Goal: Information Seeking & Learning: Learn about a topic

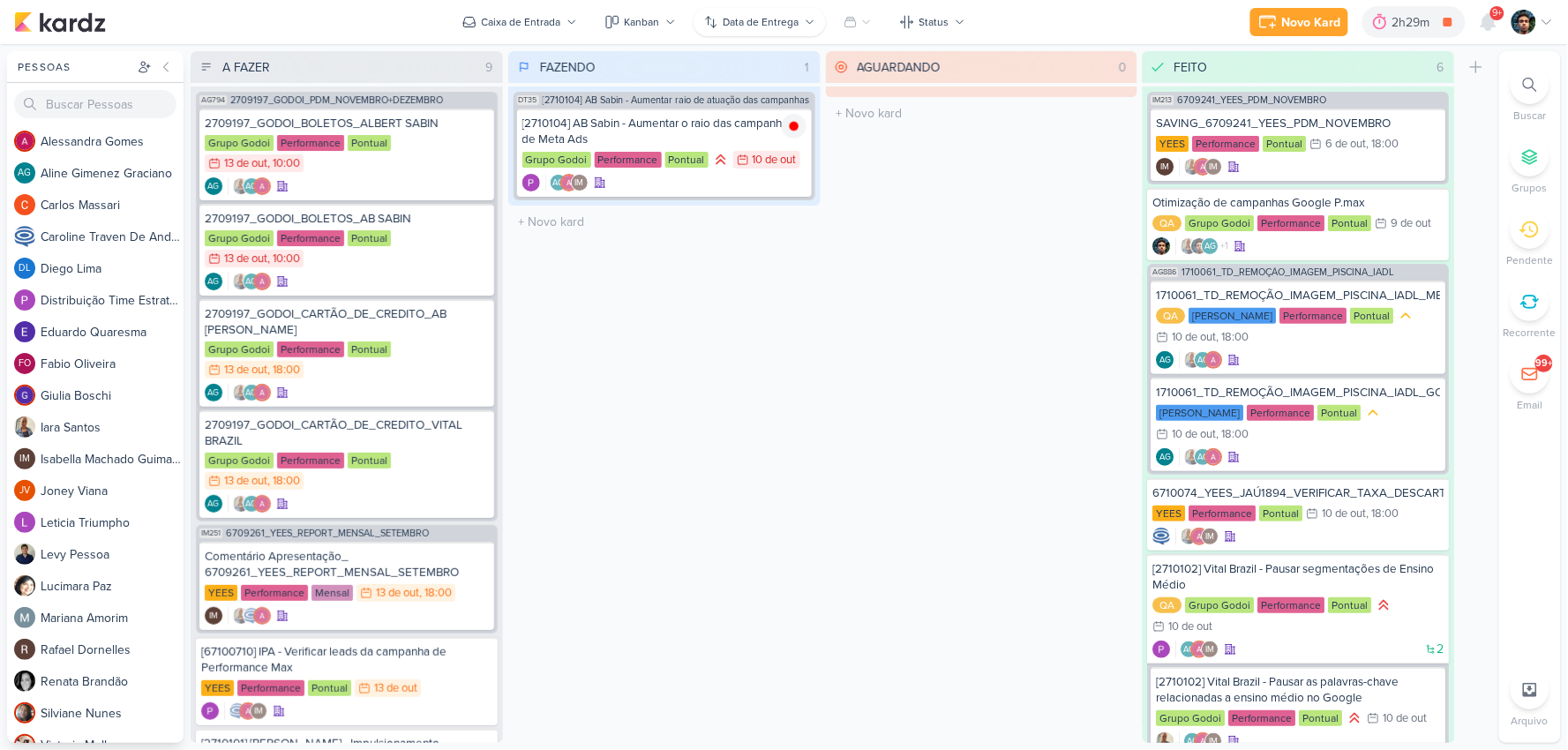
scroll to position [568, 0]
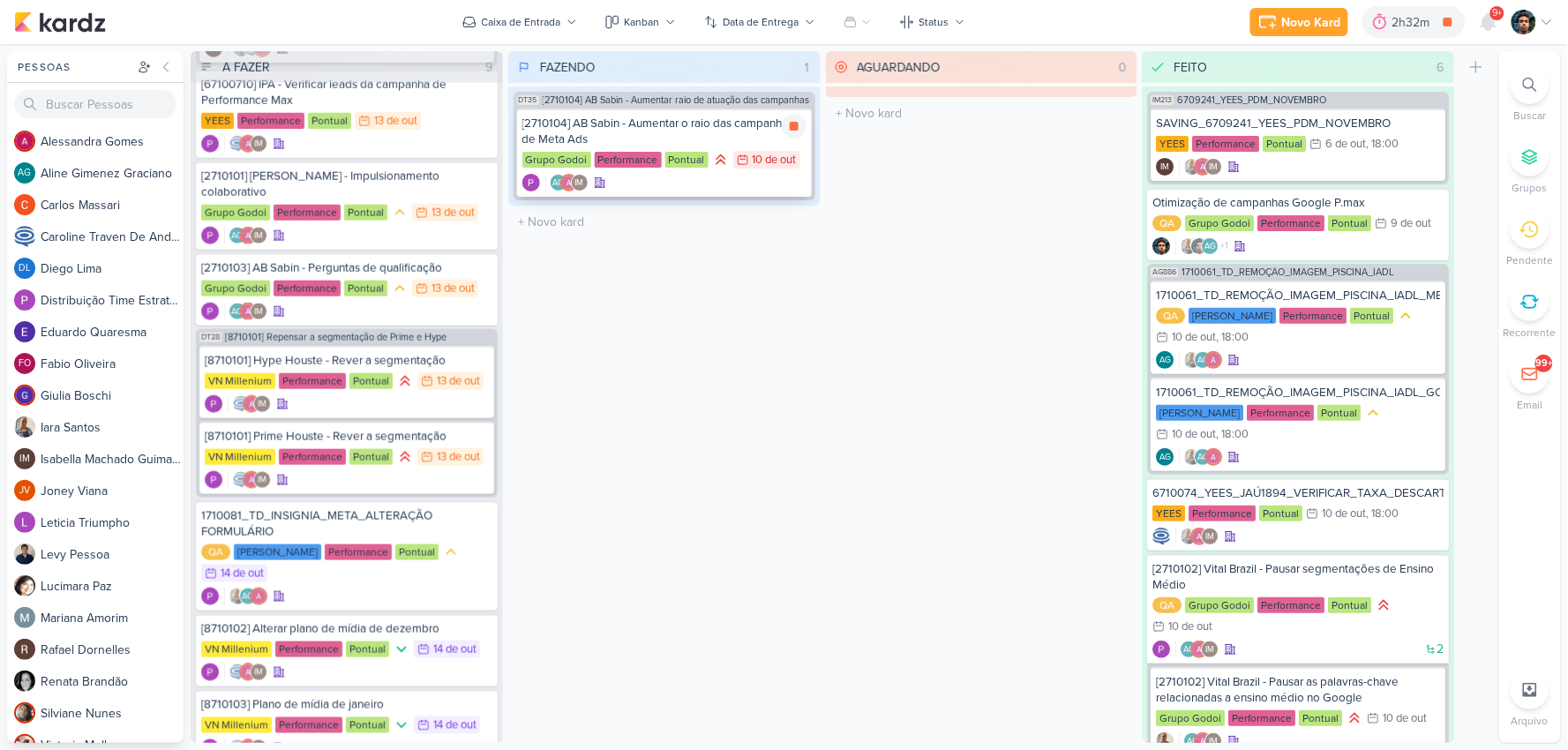
click at [697, 187] on div "AG IM" at bounding box center [665, 183] width 284 height 18
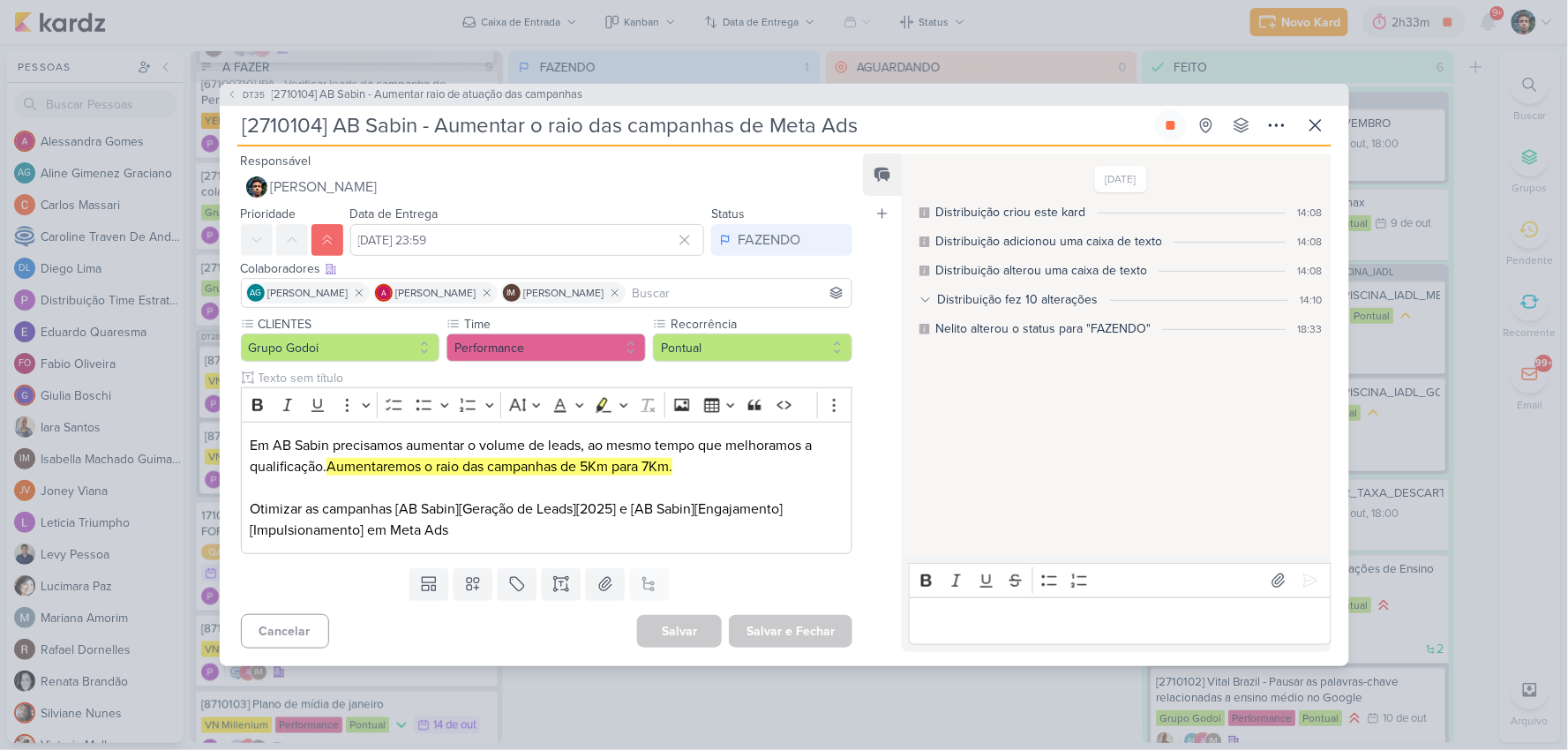
click at [994, 625] on p "Editor editing area: main" at bounding box center [1119, 621] width 403 height 21
drag, startPoint x: 633, startPoint y: 515, endPoint x: 645, endPoint y: 534, distance: 22.5
click at [645, 533] on p "Em AB Sabin precisamos aumentar o volume de leads, ao mesmo tempo que melhoramo…" at bounding box center [546, 488] width 593 height 105
copy p "[AB Sabin][Engajamento][Impulsionamento] em Meta Ads"
click at [981, 622] on p "Editor editing area: main" at bounding box center [1119, 621] width 403 height 21
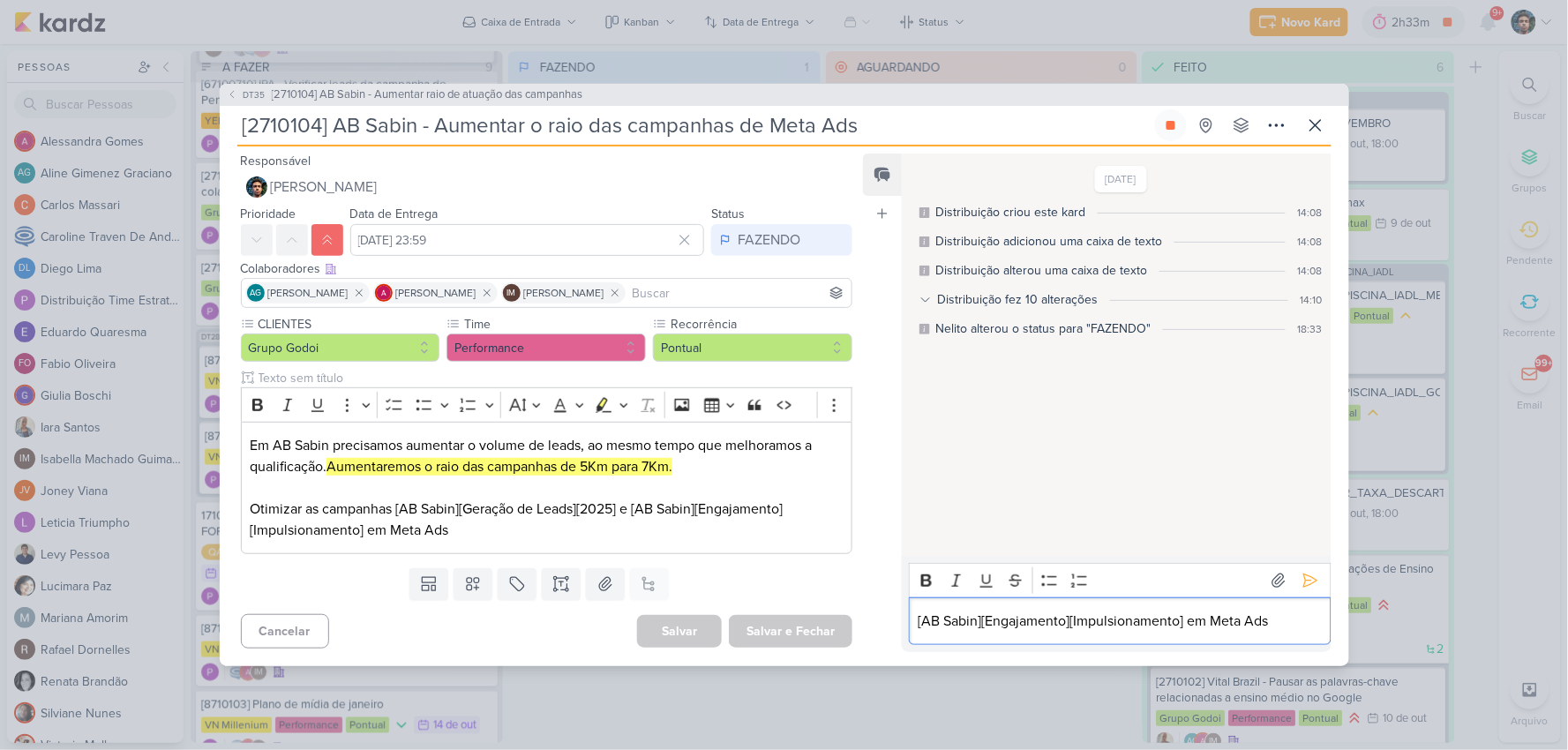
drag, startPoint x: 1254, startPoint y: 619, endPoint x: 1364, endPoint y: 618, distance: 110.0
click at [1355, 622] on div "DT35 [2710104] AB Sabin - Aumentar raio de atuação das campanhas [2710104] AB S…" at bounding box center [784, 375] width 1568 height 750
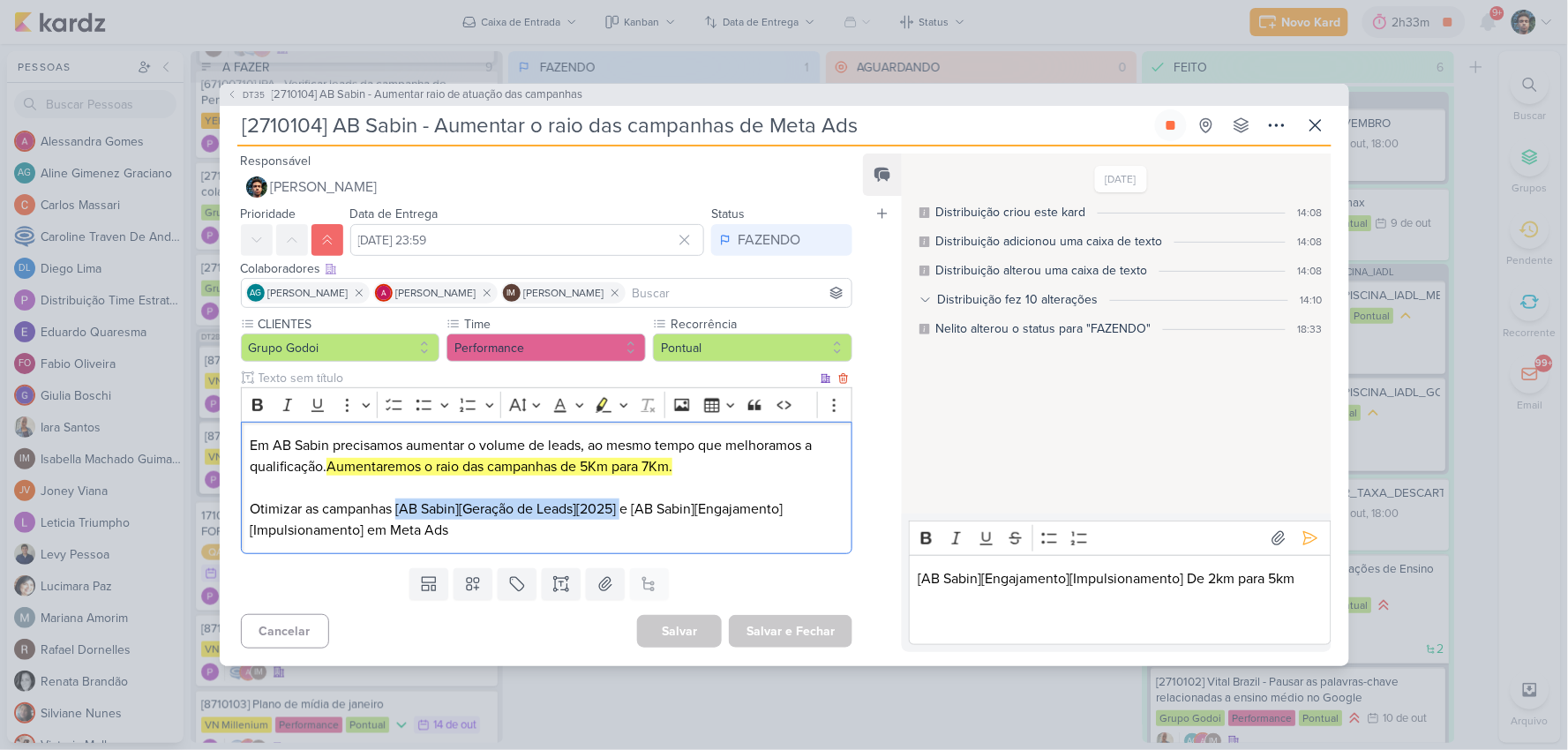
drag, startPoint x: 398, startPoint y: 504, endPoint x: 660, endPoint y: 538, distance: 264.2
click at [626, 504] on p "Em AB Sabin precisamos aumentar o volume de leads, ao mesmo tempo que melhoramo…" at bounding box center [546, 488] width 593 height 105
copy p "[AB Sabin][Geração de Leads][2025]"
click at [947, 611] on p "Editor editing area: main" at bounding box center [1119, 621] width 403 height 21
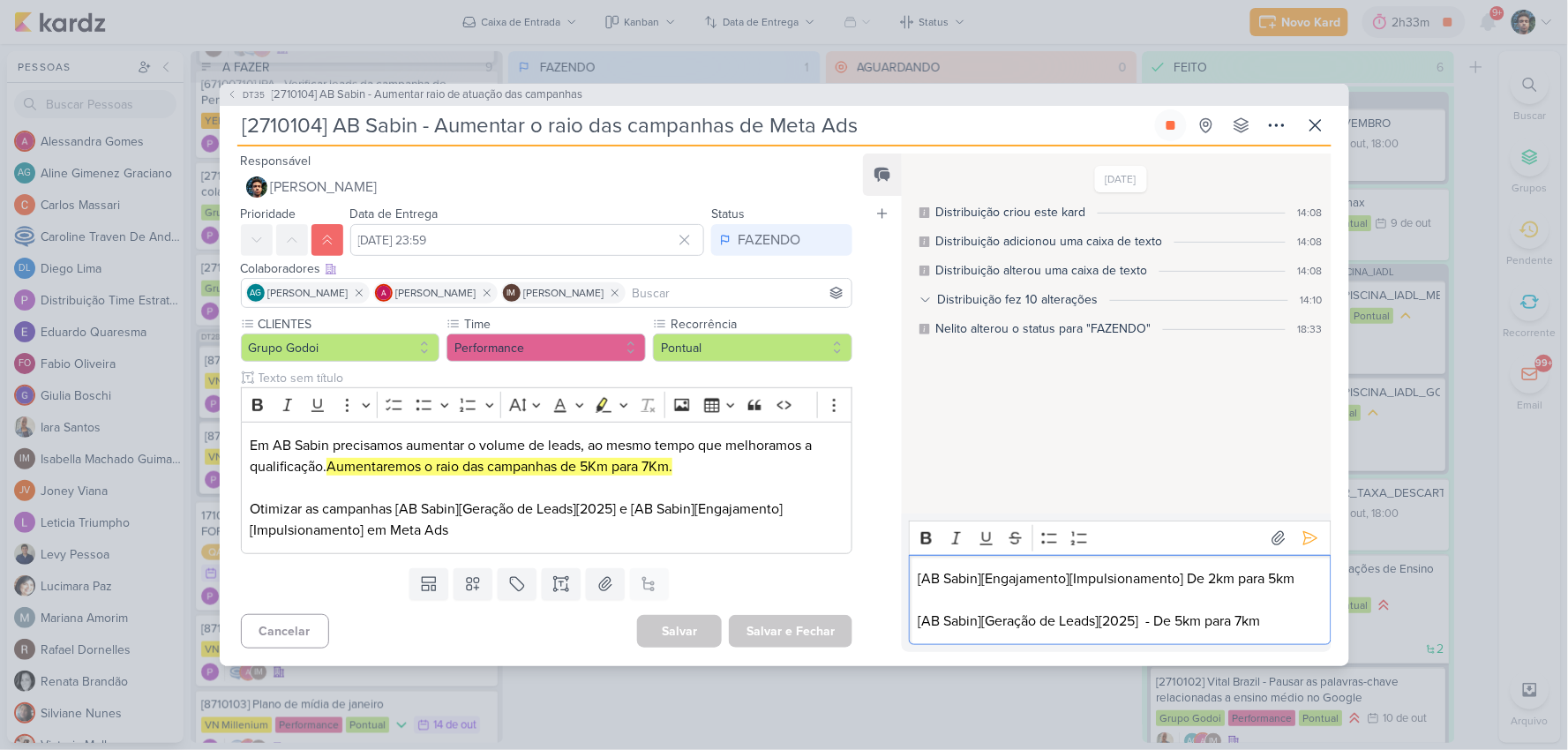
click at [1186, 576] on p "[AB Sabin][Engajamento][Impulsionamento] De 2km para 5km" at bounding box center [1119, 579] width 403 height 21
click at [1312, 540] on button at bounding box center [1311, 539] width 29 height 29
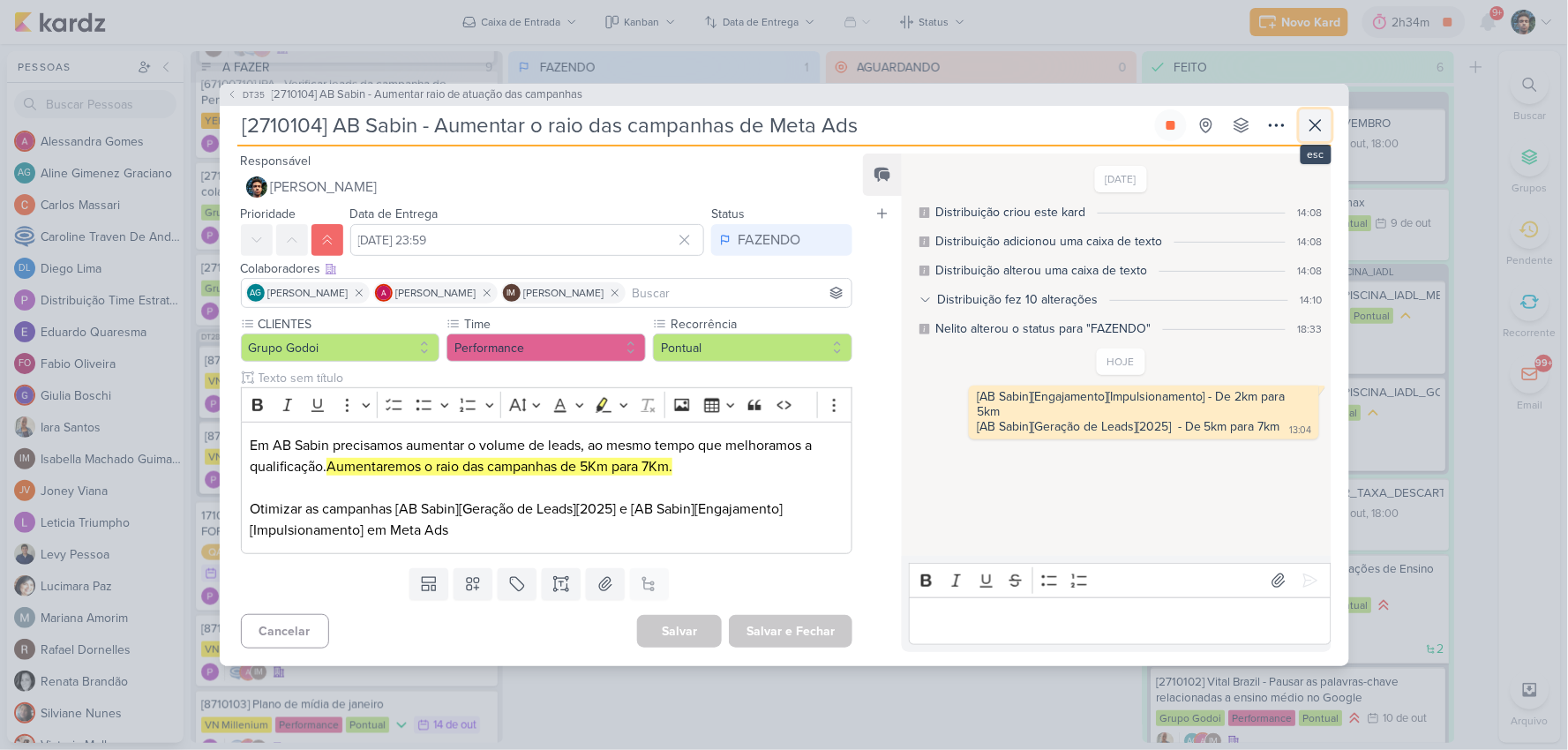
click at [1315, 130] on icon at bounding box center [1315, 125] width 21 height 21
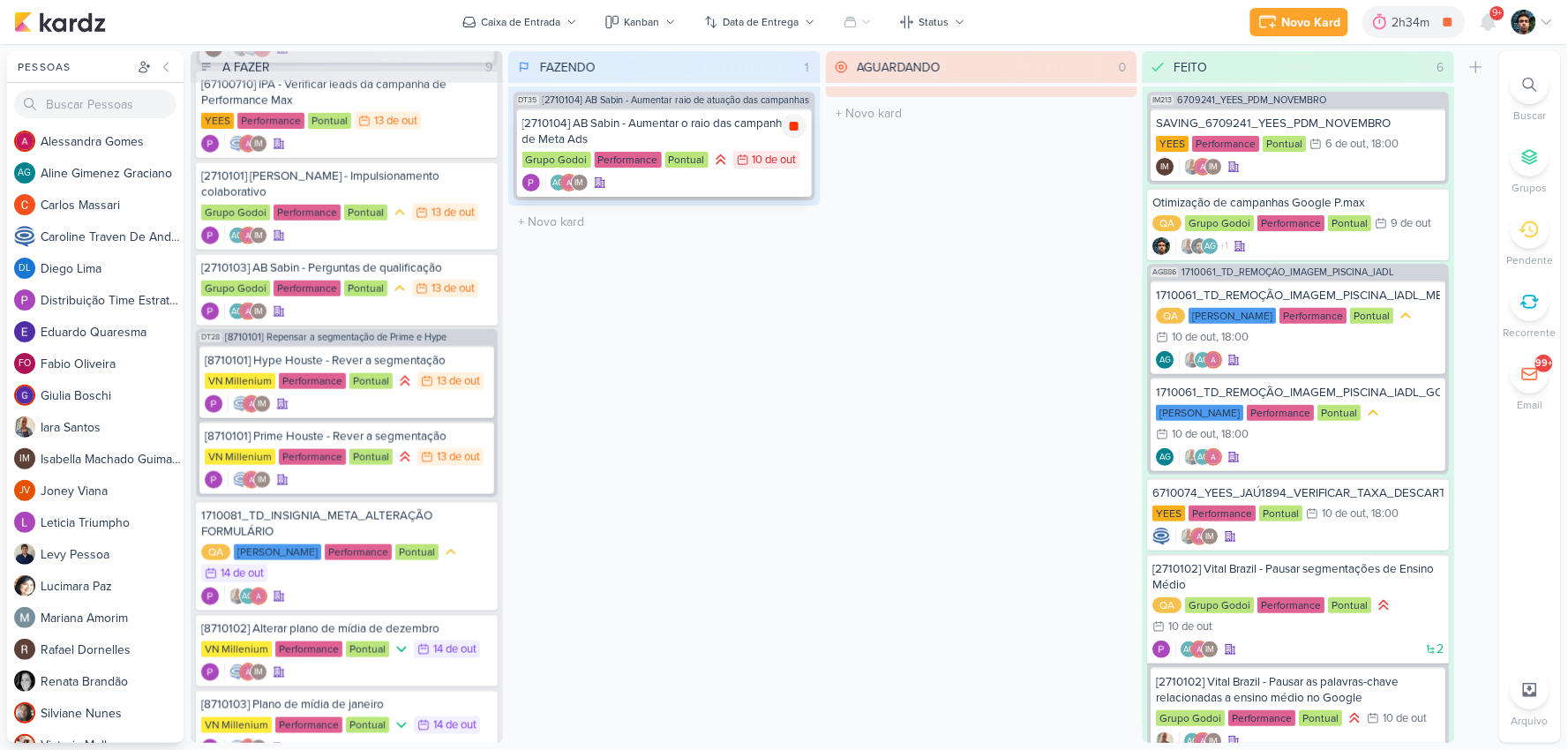
click at [792, 122] on icon at bounding box center [794, 126] width 9 height 9
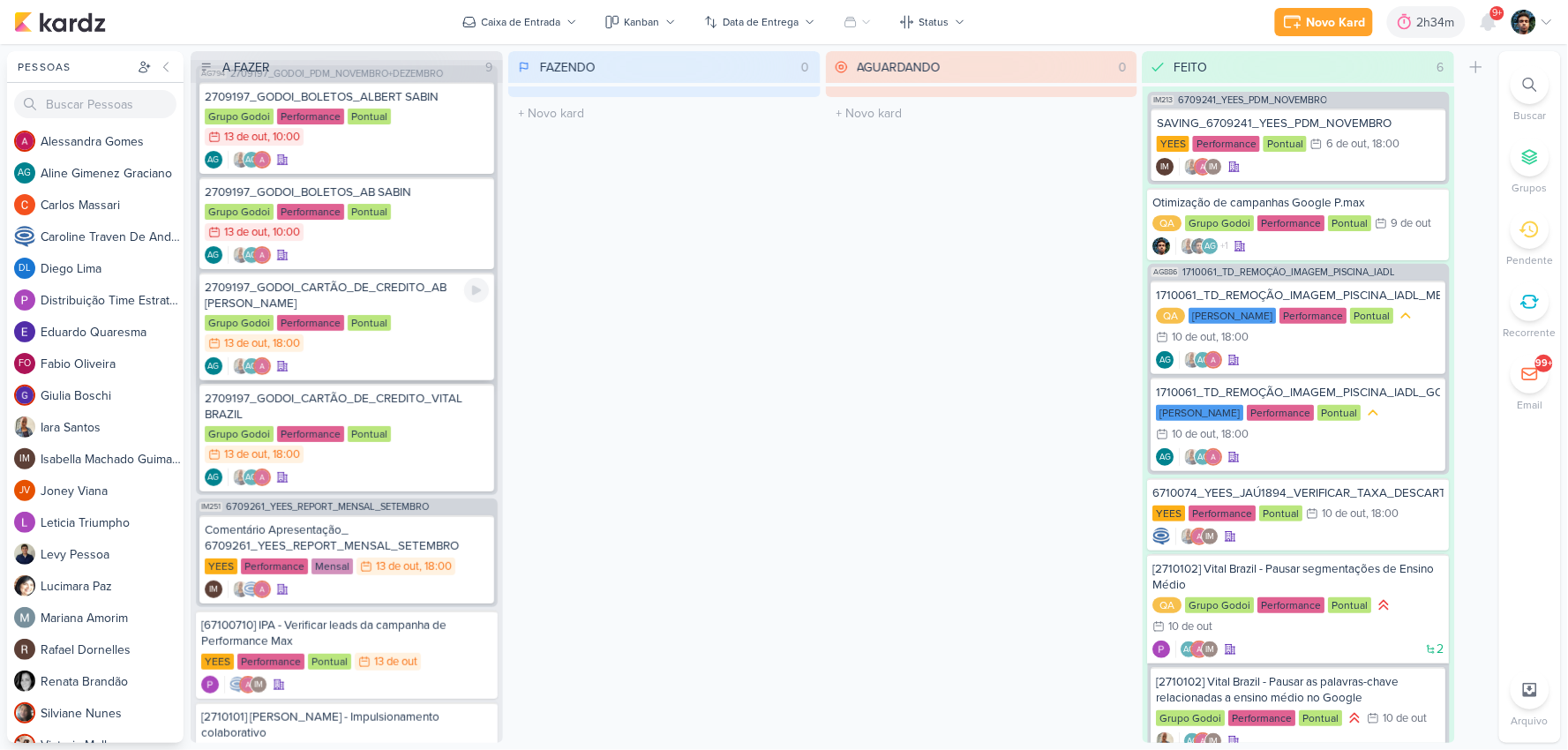
scroll to position [0, 0]
